Goal: Complete application form

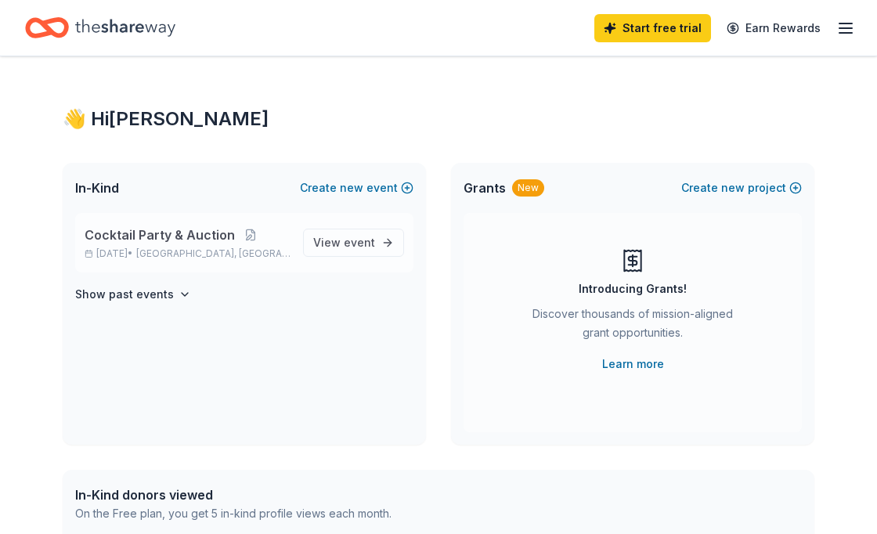
click at [190, 231] on span "Cocktail Party & Auction" at bounding box center [160, 235] width 150 height 19
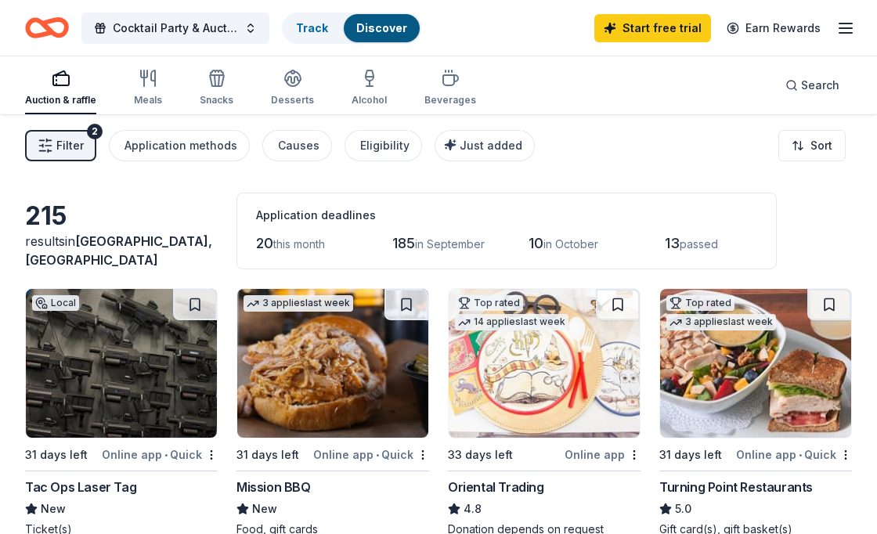
click at [56, 146] on button "Filter 2" at bounding box center [60, 145] width 71 height 31
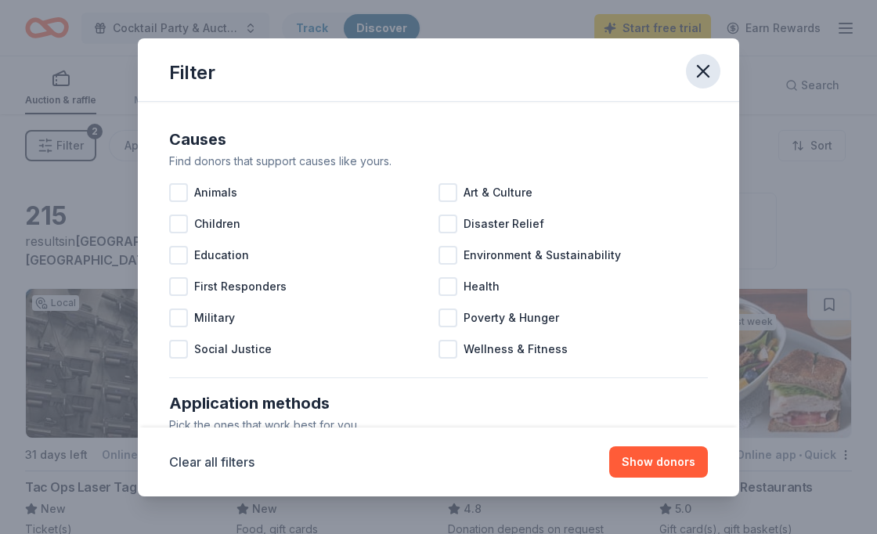
click at [699, 70] on icon "button" at bounding box center [703, 71] width 22 height 22
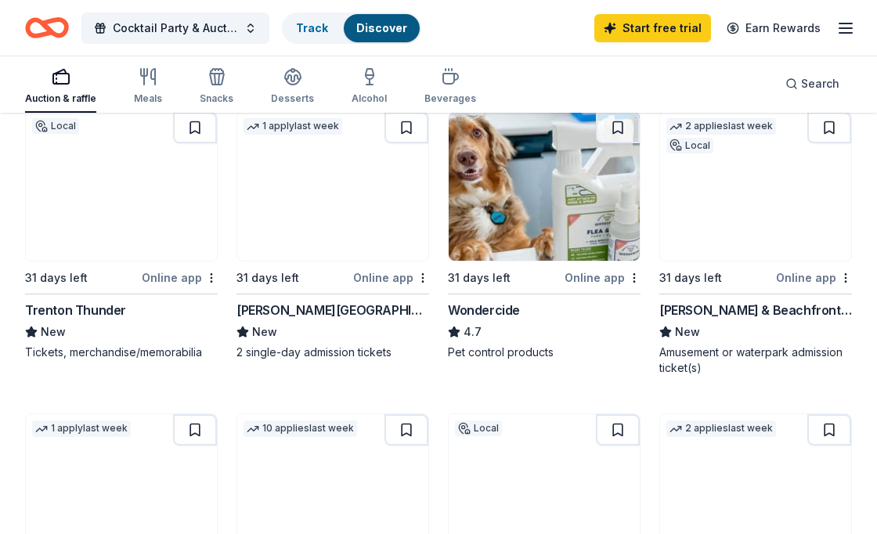
scroll to position [1078, 0]
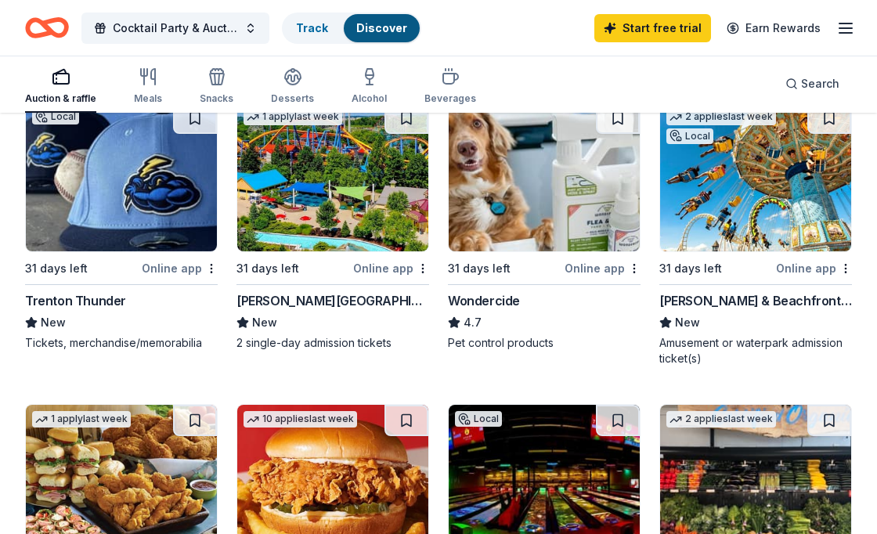
click at [112, 225] on img at bounding box center [121, 177] width 191 height 149
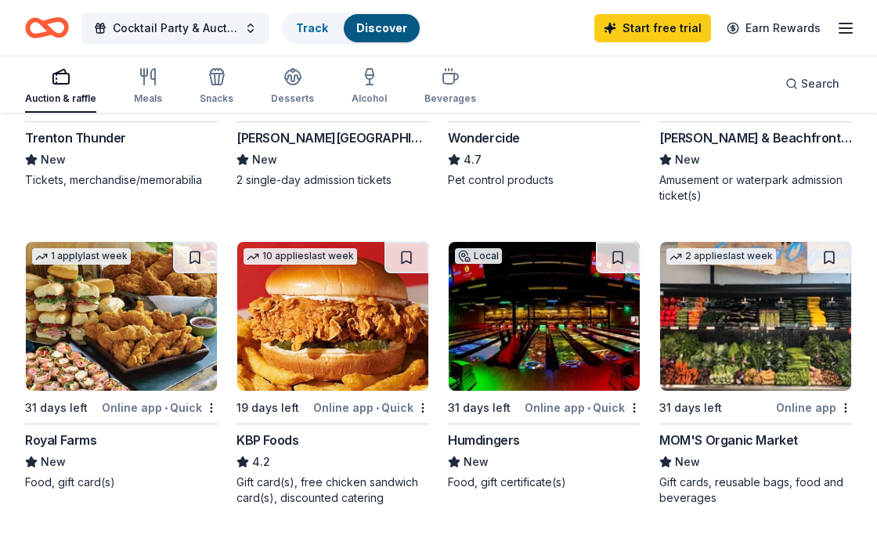
scroll to position [1235, 0]
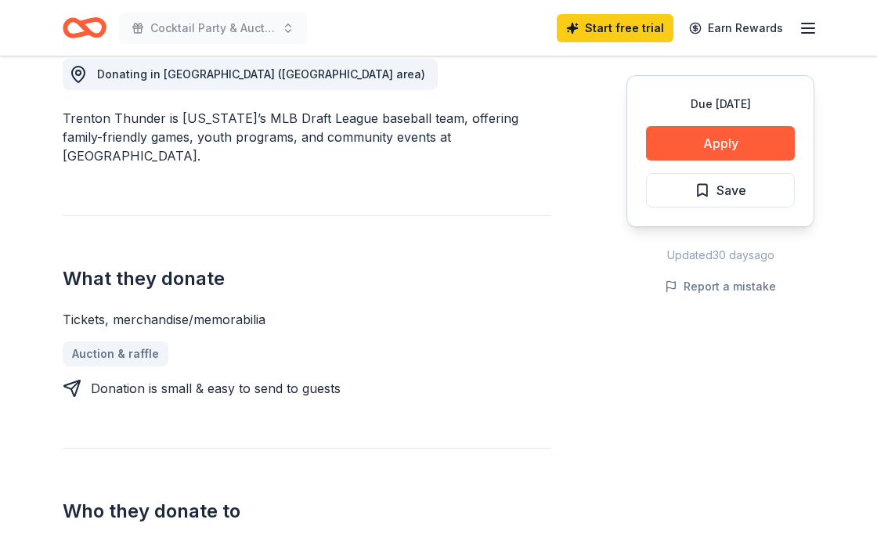
scroll to position [454, 0]
drag, startPoint x: 734, startPoint y: 146, endPoint x: 360, endPoint y: 204, distance: 377.9
click at [360, 204] on div "Donating in [GEOGRAPHIC_DATA] ([GEOGRAPHIC_DATA] area) Trenton Thunder is [US_S…" at bounding box center [439, 400] width 752 height 757
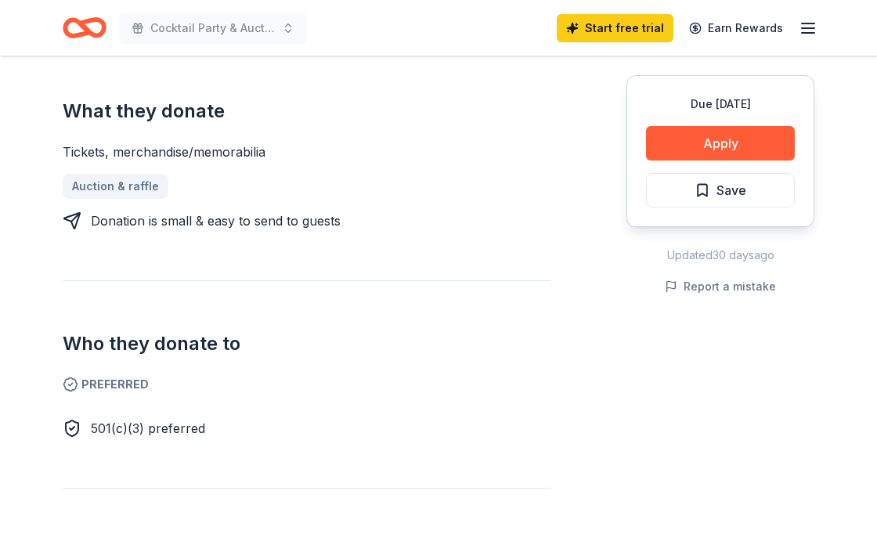
scroll to position [620, 0]
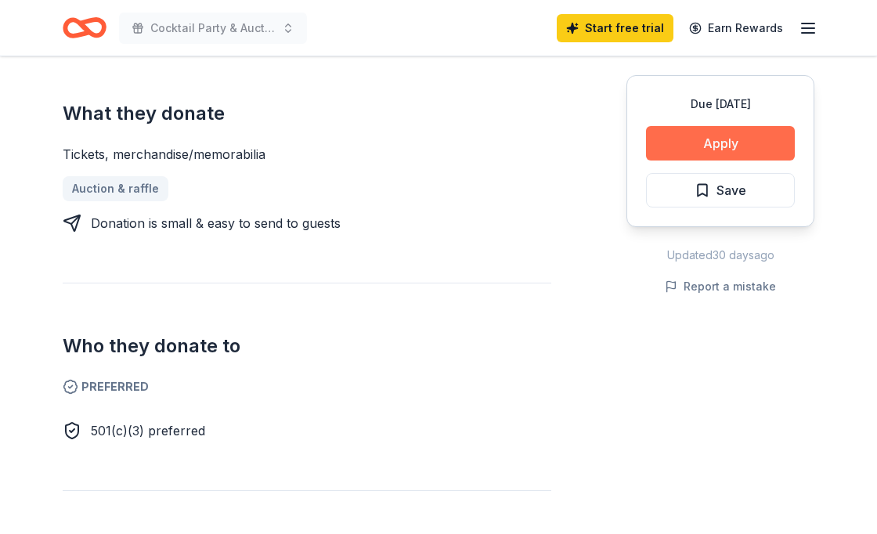
click at [684, 135] on button "Apply" at bounding box center [720, 143] width 149 height 34
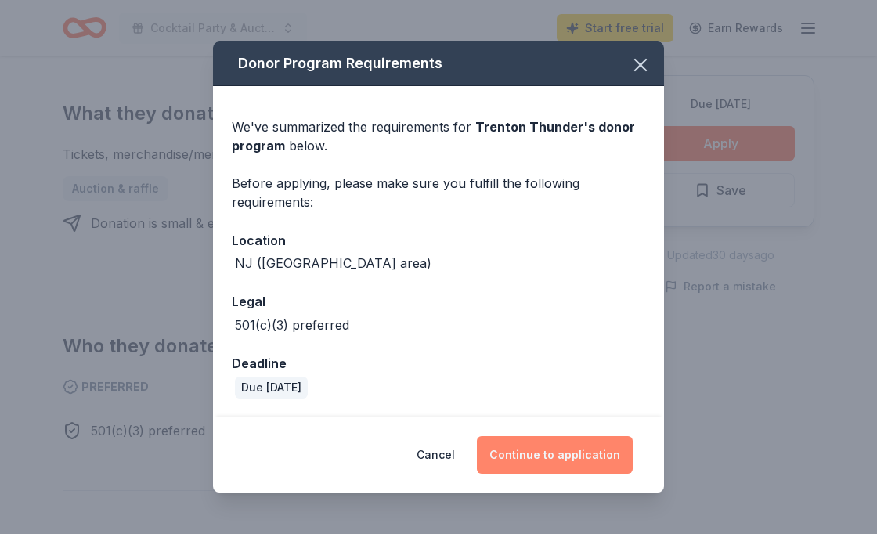
click at [598, 461] on button "Continue to application" at bounding box center [555, 455] width 156 height 38
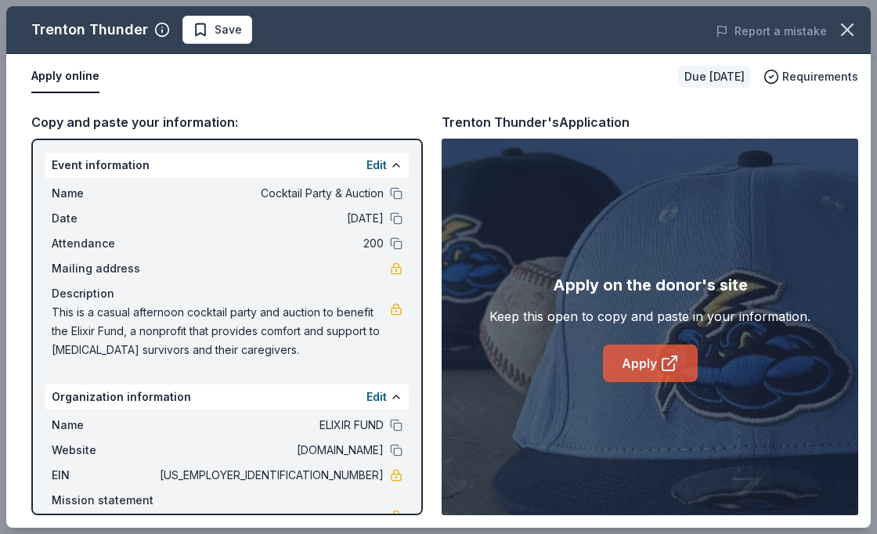
click at [629, 360] on link "Apply" at bounding box center [650, 364] width 95 height 38
